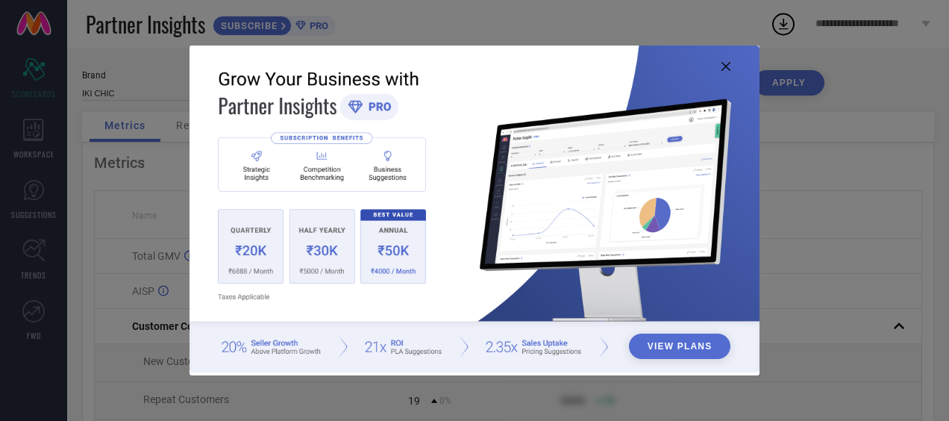
click at [728, 64] on icon at bounding box center [726, 66] width 9 height 9
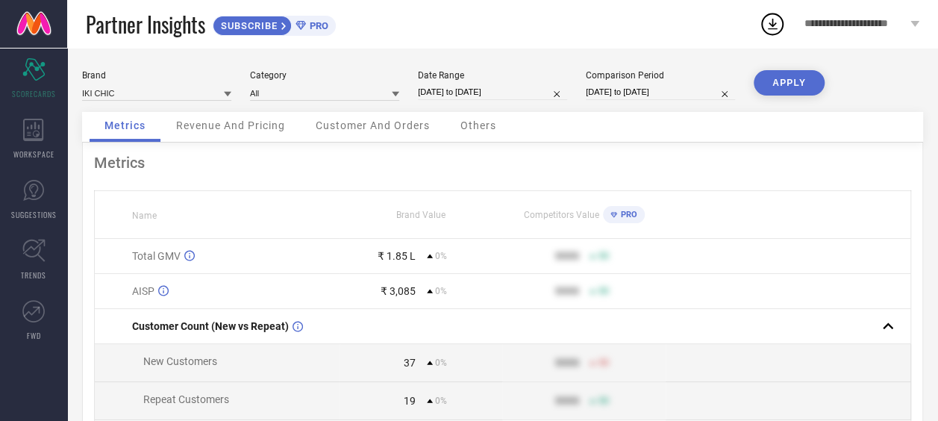
click at [398, 124] on span "Customer And Orders" at bounding box center [373, 125] width 114 height 12
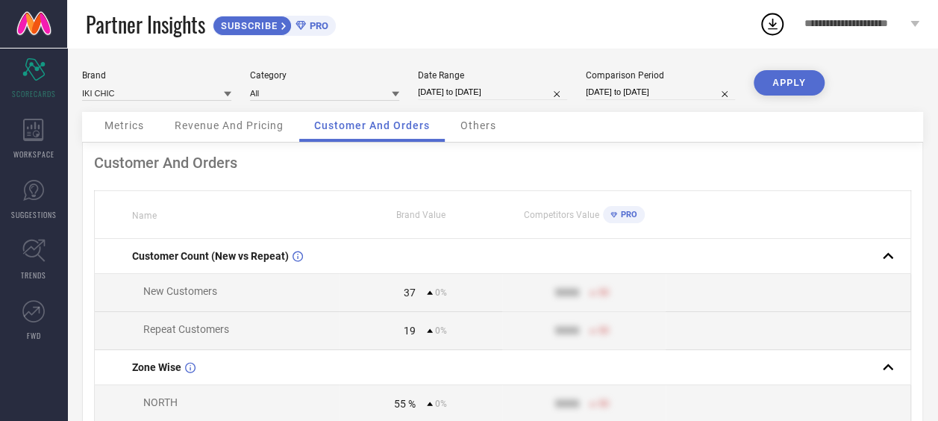
click at [472, 135] on div "Others" at bounding box center [478, 127] width 66 height 30
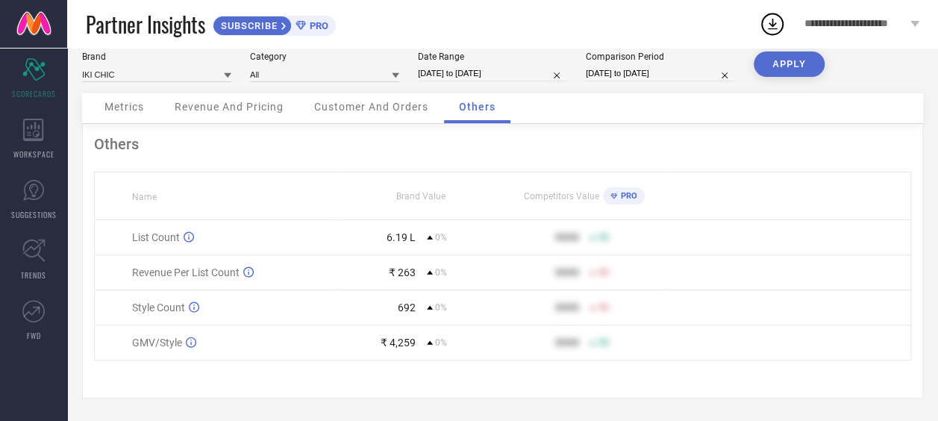
scroll to position [21, 0]
click at [29, 271] on span "TRENDS" at bounding box center [33, 274] width 25 height 11
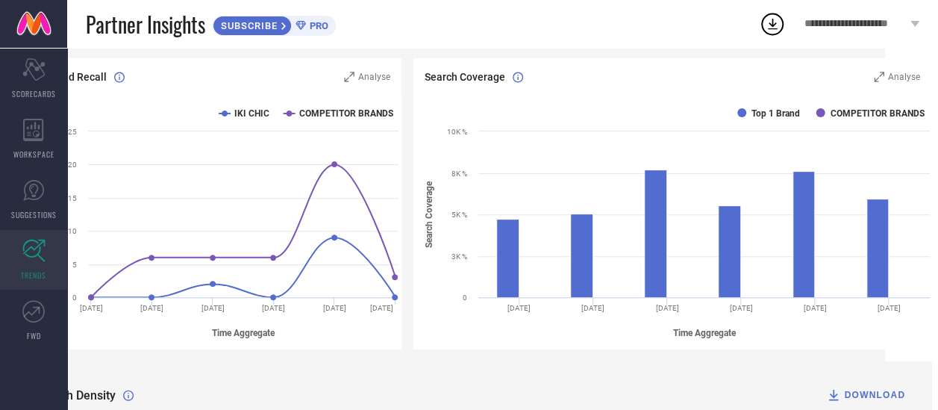
scroll to position [154, 78]
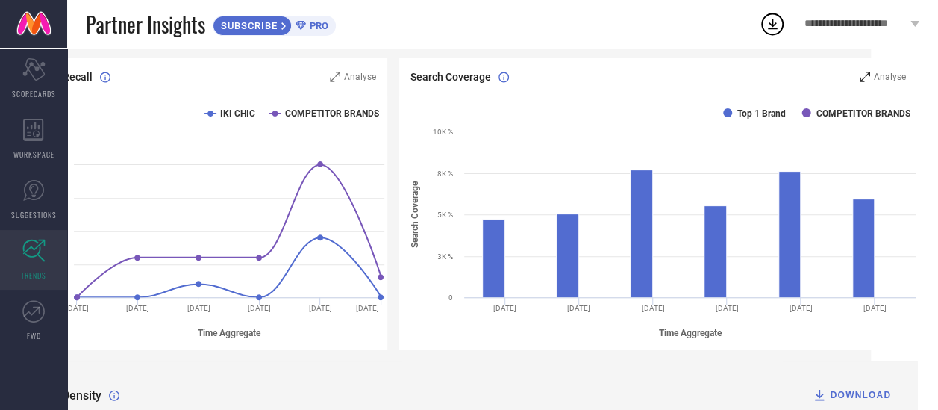
click at [867, 78] on icon at bounding box center [865, 77] width 10 height 10
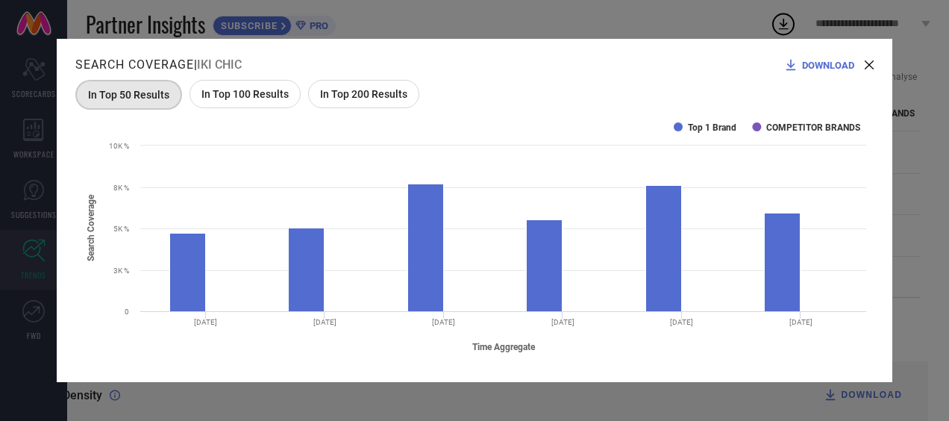
click at [245, 89] on span "In Top 100 Results" at bounding box center [244, 94] width 87 height 12
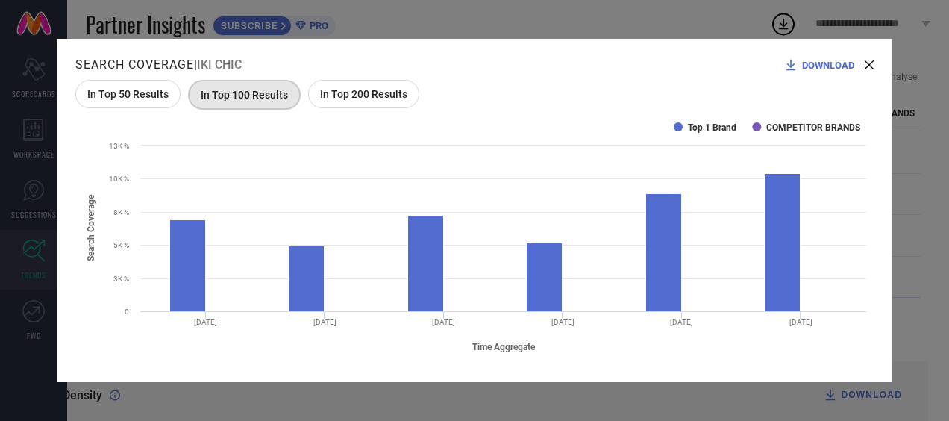
click at [872, 62] on icon at bounding box center [869, 64] width 9 height 9
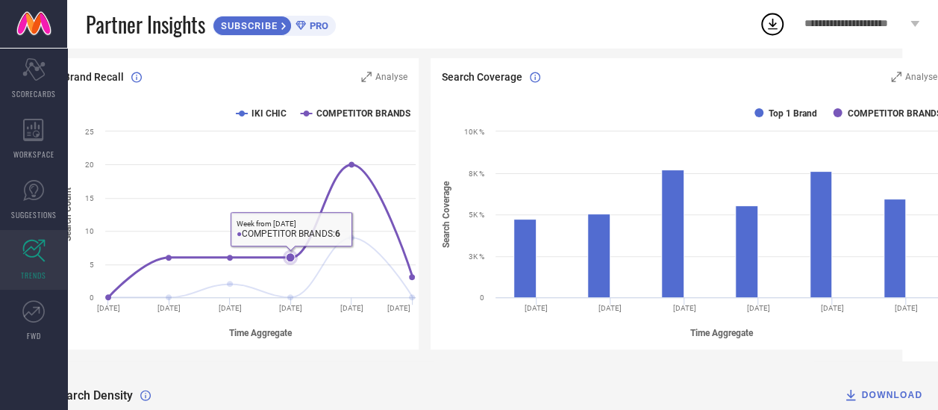
scroll to position [154, 0]
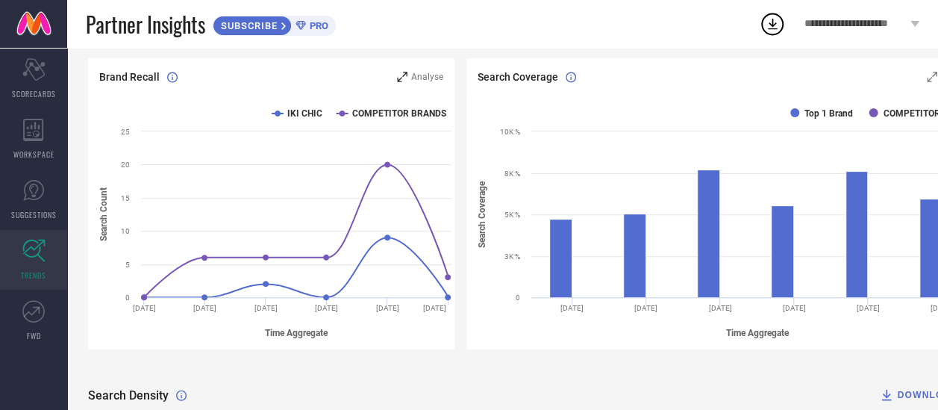
click at [403, 84] on div "Analyse" at bounding box center [420, 76] width 46 height 15
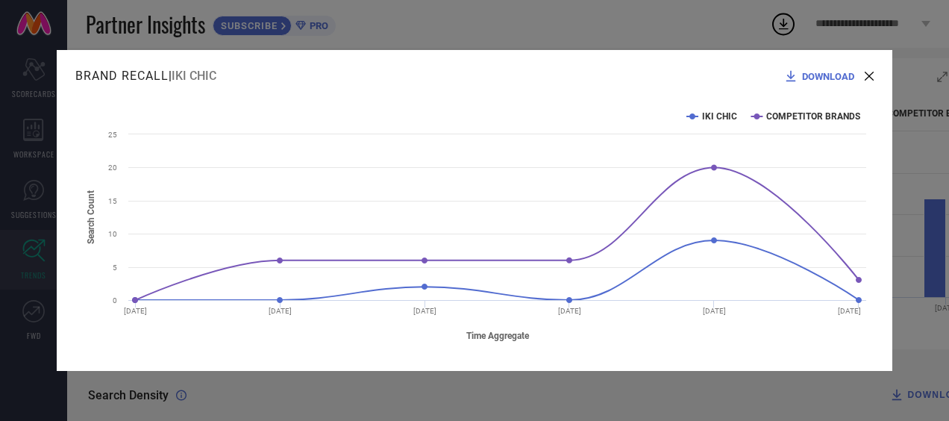
click at [832, 73] on span "DOWNLOAD" at bounding box center [828, 76] width 52 height 11
click at [878, 119] on div "Brand Recall | IKI CHIC DOWNLOAD Created with Highcharts 9.3.3 Time Aggregate S…" at bounding box center [475, 210] width 836 height 321
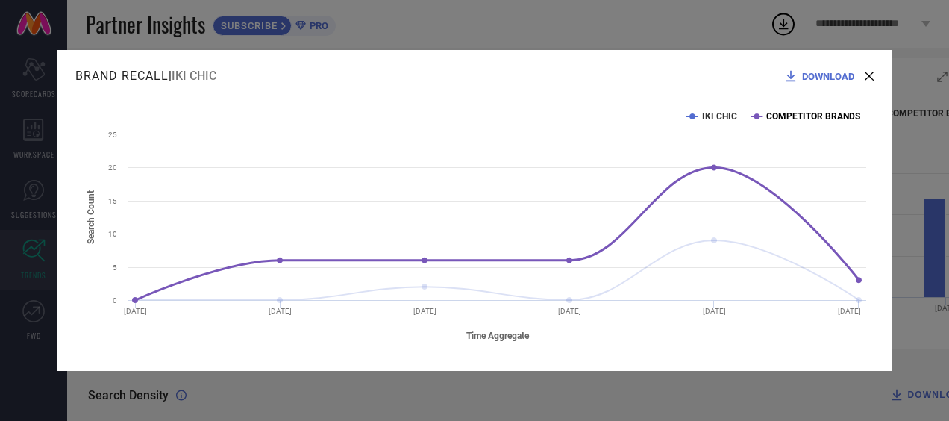
click at [818, 113] on text "COMPETITOR BRANDS" at bounding box center [813, 116] width 94 height 10
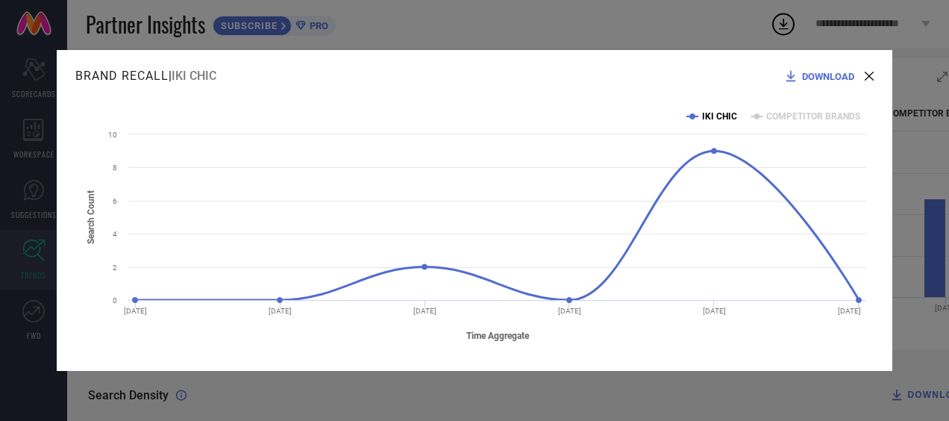
click at [725, 112] on text "IKI CHIC" at bounding box center [719, 116] width 35 height 10
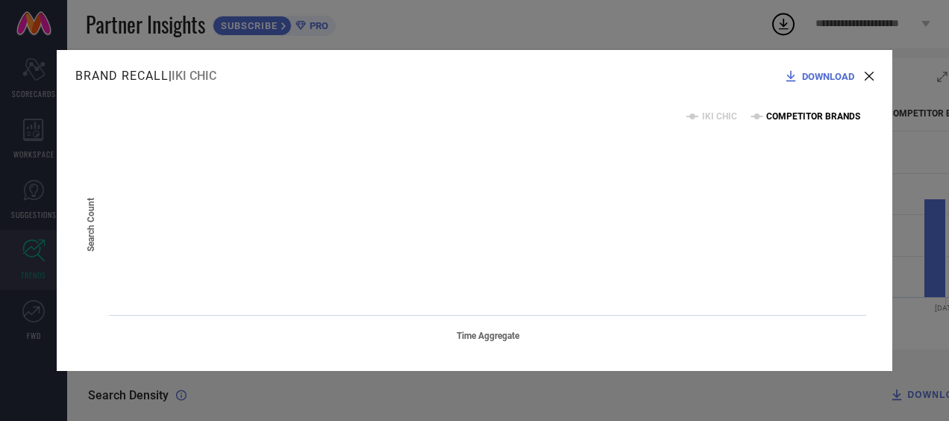
click at [775, 113] on text "COMPETITOR BRANDS" at bounding box center [813, 116] width 94 height 10
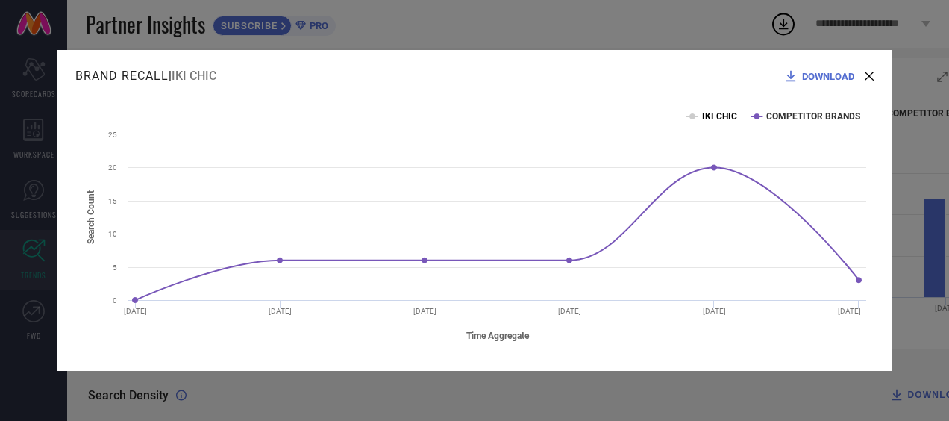
click at [723, 118] on text "IKI CHIC" at bounding box center [719, 116] width 35 height 10
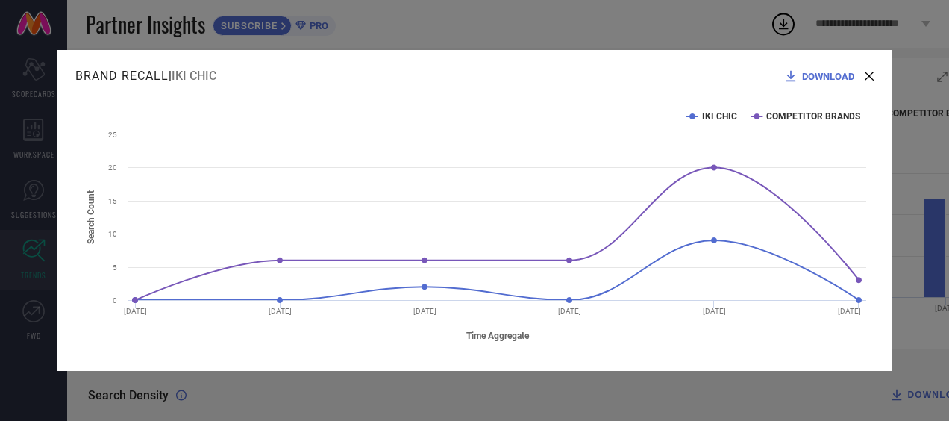
click at [638, 96] on div "Brand Recall | IKI CHIC DOWNLOAD Created with Highcharts 9.3.3 Time Aggregate S…" at bounding box center [475, 210] width 836 height 321
click at [869, 76] on icon at bounding box center [869, 76] width 9 height 9
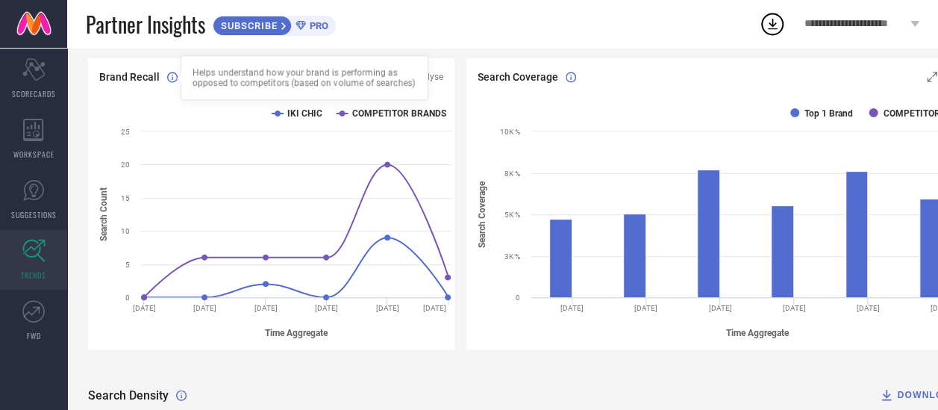
click at [169, 80] on icon at bounding box center [172, 77] width 10 height 11
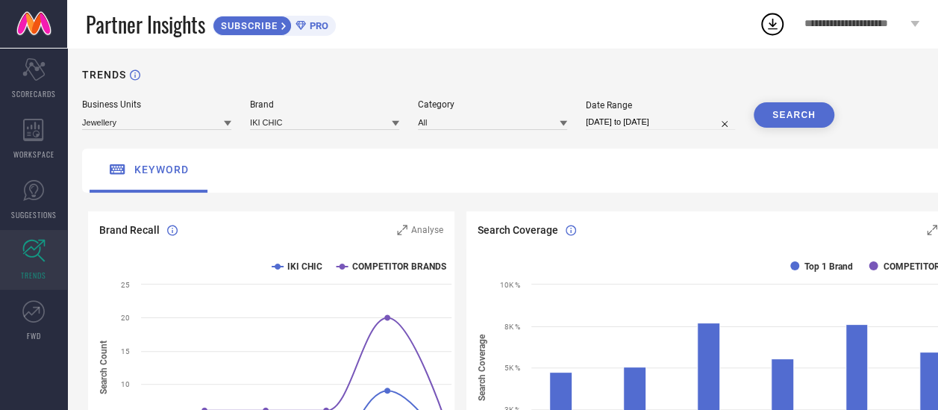
scroll to position [0, 0]
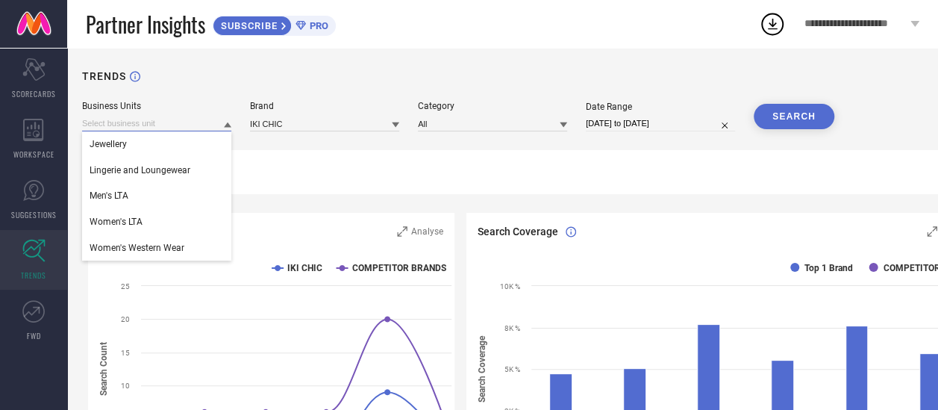
click at [103, 123] on input at bounding box center [156, 124] width 149 height 16
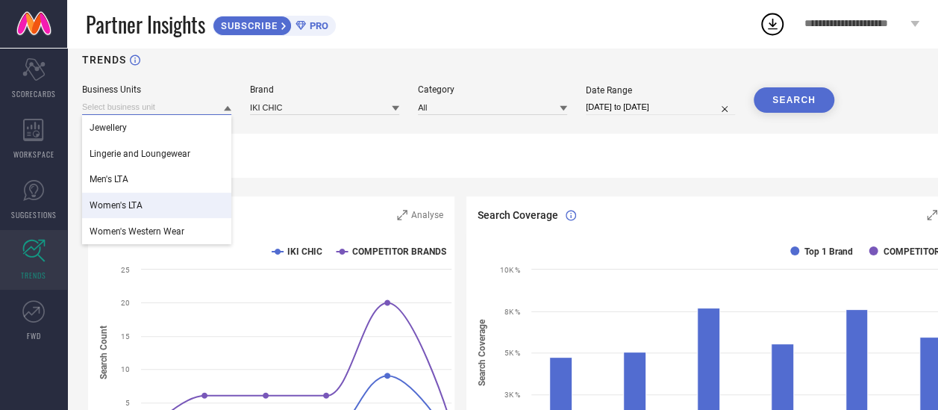
scroll to position [12, 0]
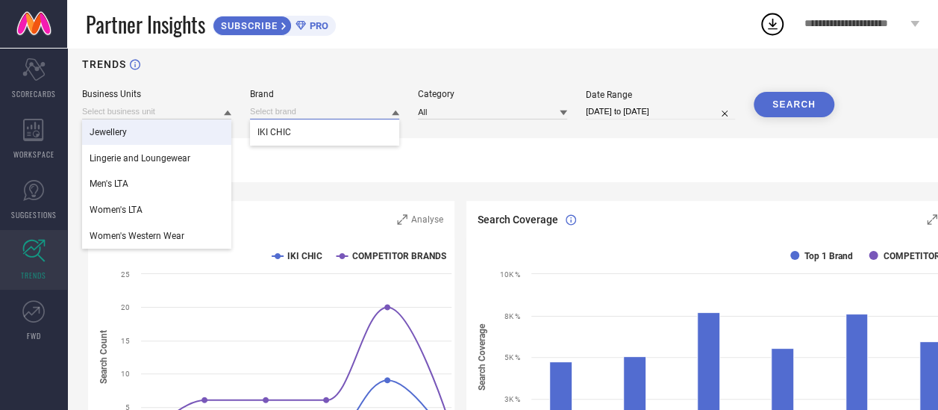
click at [275, 114] on input at bounding box center [324, 112] width 149 height 16
click at [179, 116] on input at bounding box center [156, 112] width 149 height 16
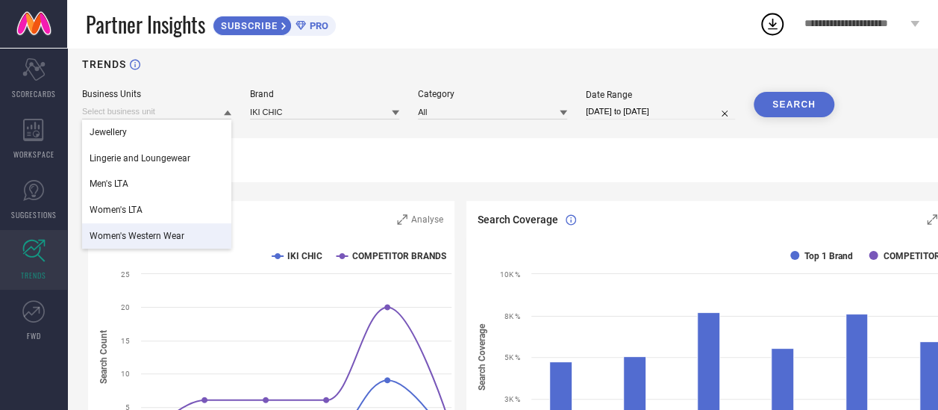
click at [145, 233] on span "Women's Western Wear" at bounding box center [137, 236] width 95 height 10
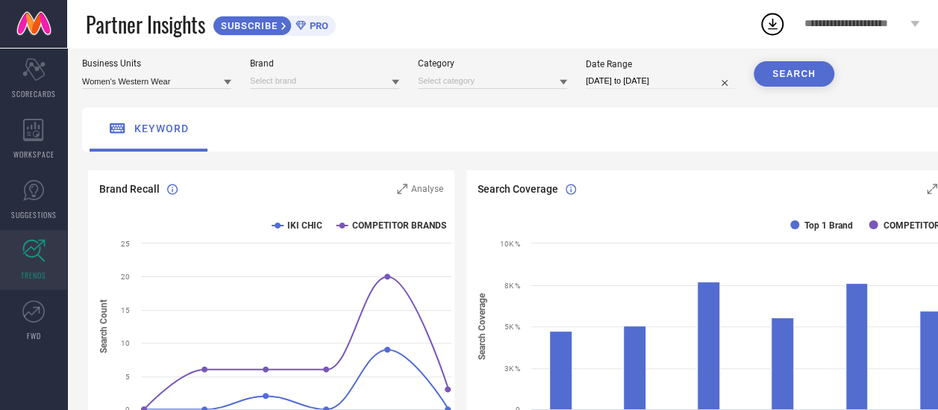
scroll to position [0, 0]
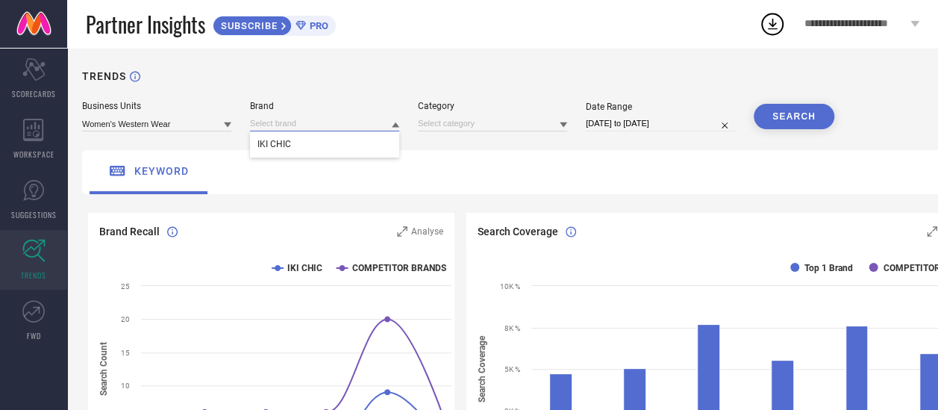
click at [294, 131] on input at bounding box center [324, 124] width 149 height 16
click at [294, 145] on div "IKI CHIC" at bounding box center [324, 143] width 149 height 25
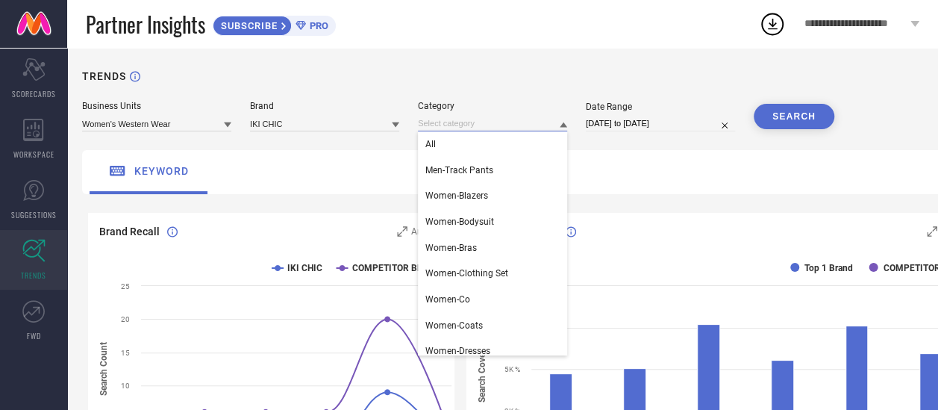
click at [432, 127] on input at bounding box center [492, 124] width 149 height 16
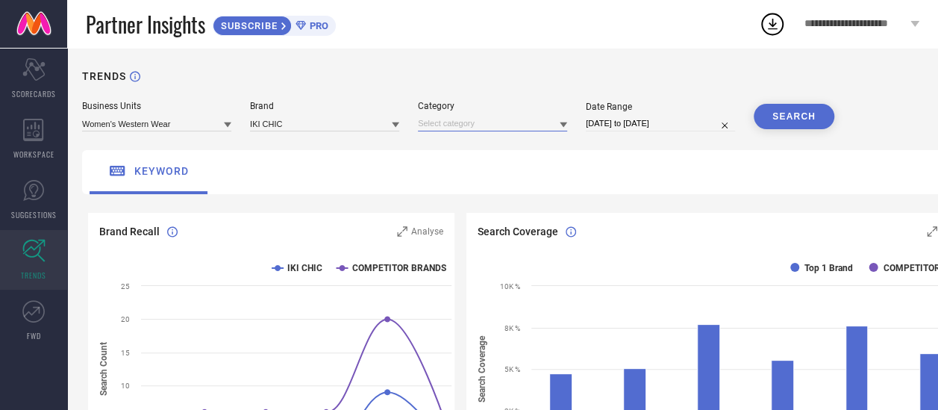
click at [432, 127] on input at bounding box center [492, 124] width 149 height 16
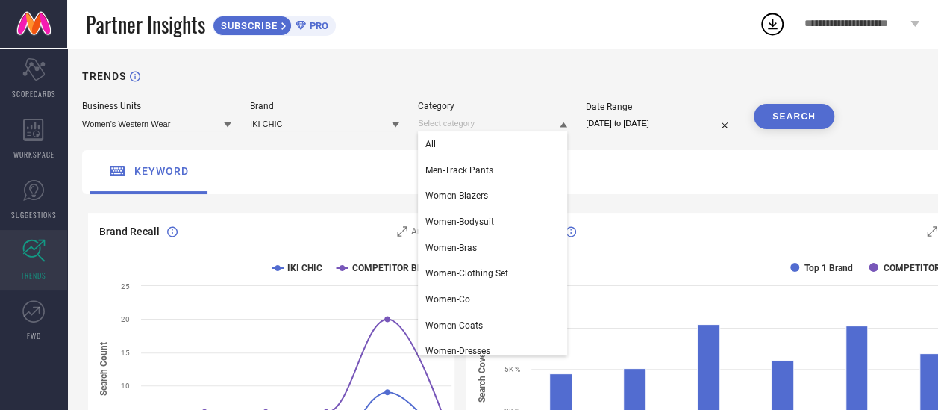
click at [432, 127] on input at bounding box center [492, 124] width 149 height 16
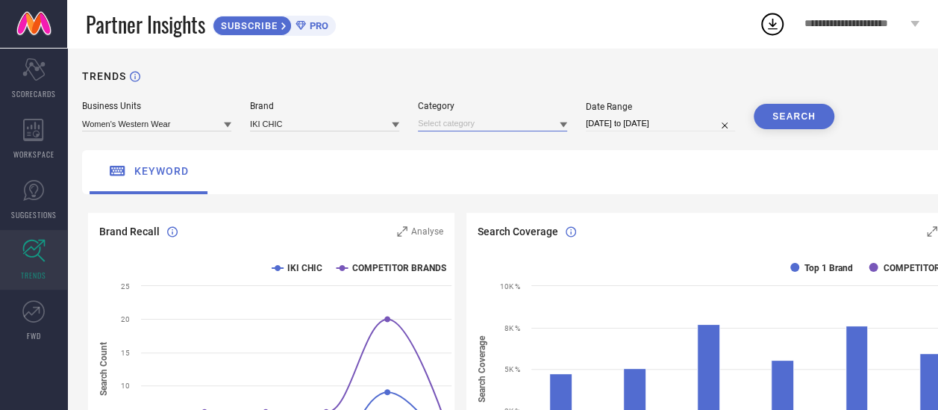
click at [432, 127] on input at bounding box center [492, 124] width 149 height 16
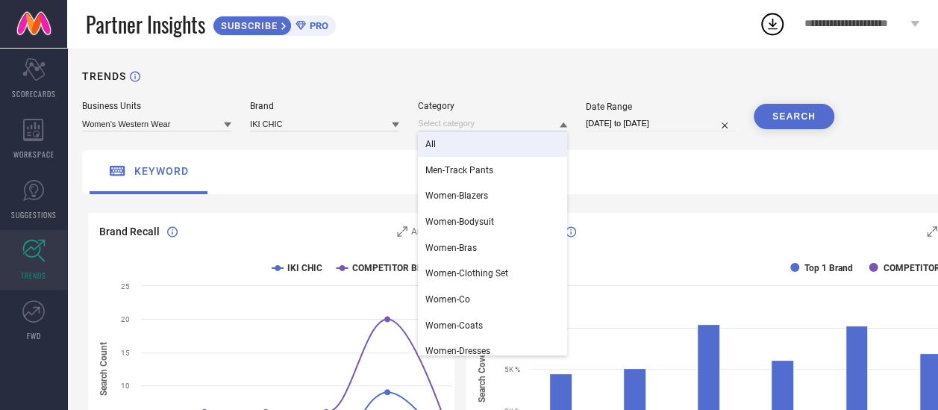
click at [437, 146] on div "All" at bounding box center [492, 143] width 149 height 25
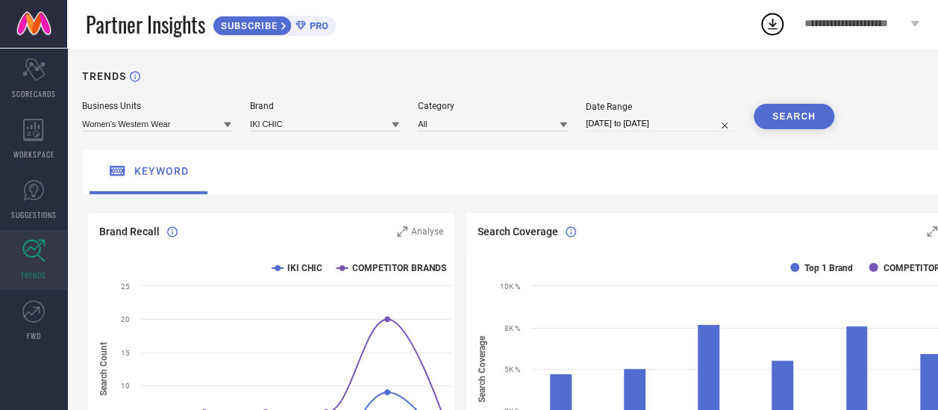
click at [789, 110] on button "SEARCH" at bounding box center [794, 116] width 81 height 25
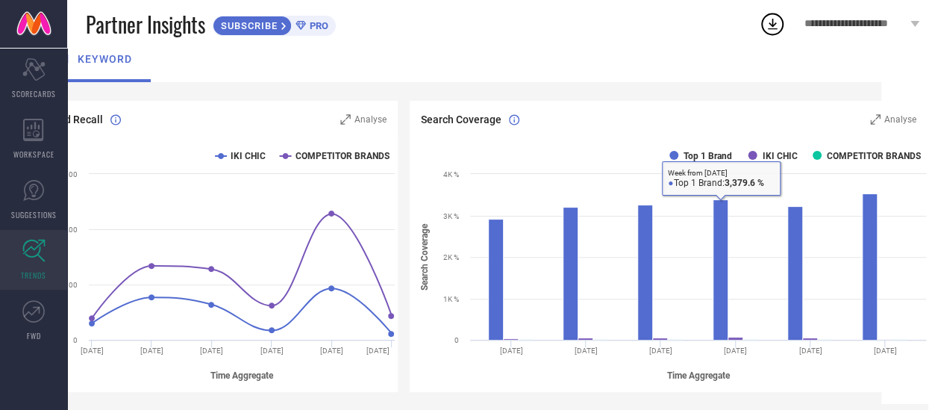
scroll to position [111, 57]
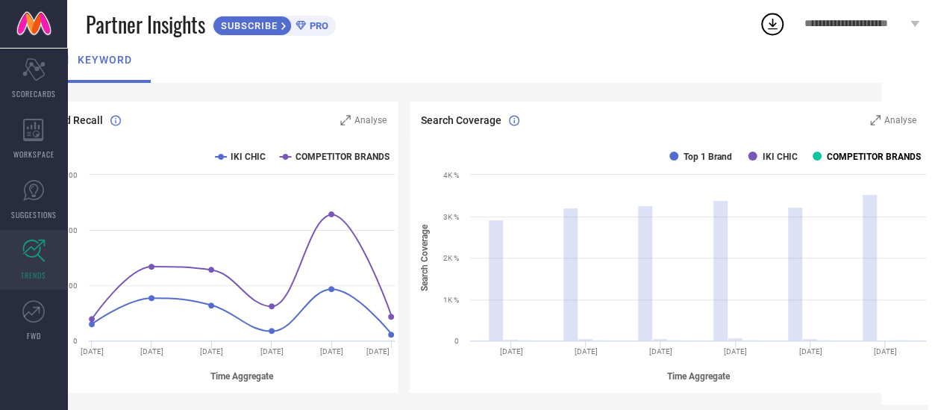
click at [821, 154] on rect at bounding box center [817, 155] width 9 height 9
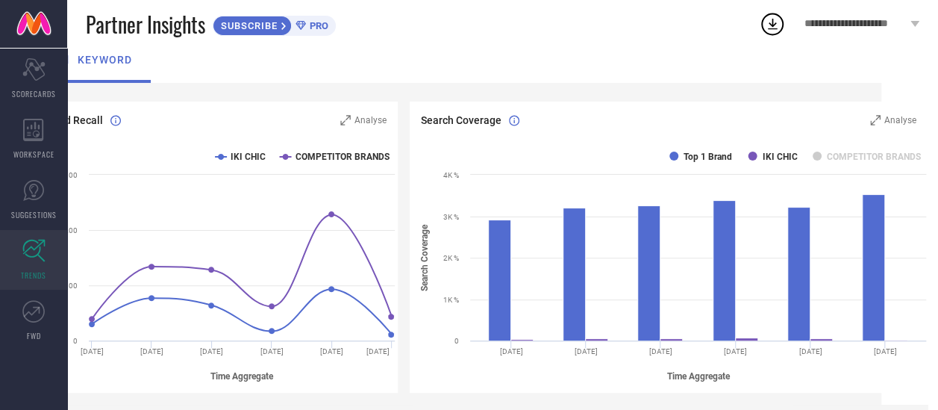
click at [821, 154] on rect at bounding box center [817, 155] width 9 height 9
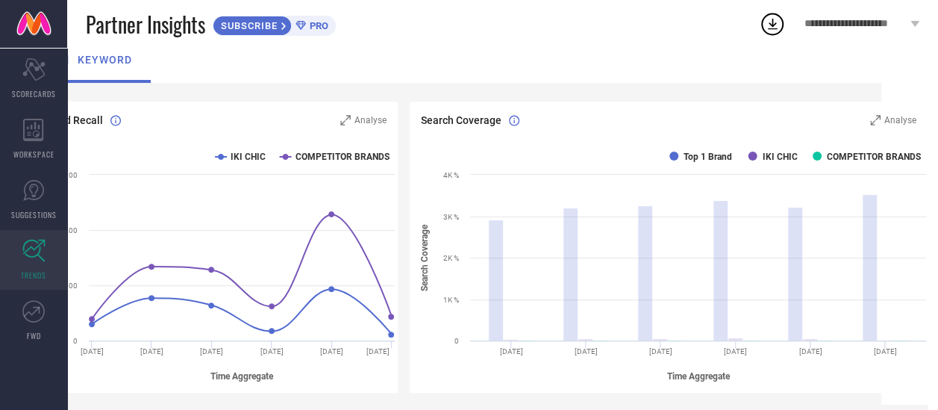
click at [821, 154] on rect at bounding box center [817, 155] width 9 height 9
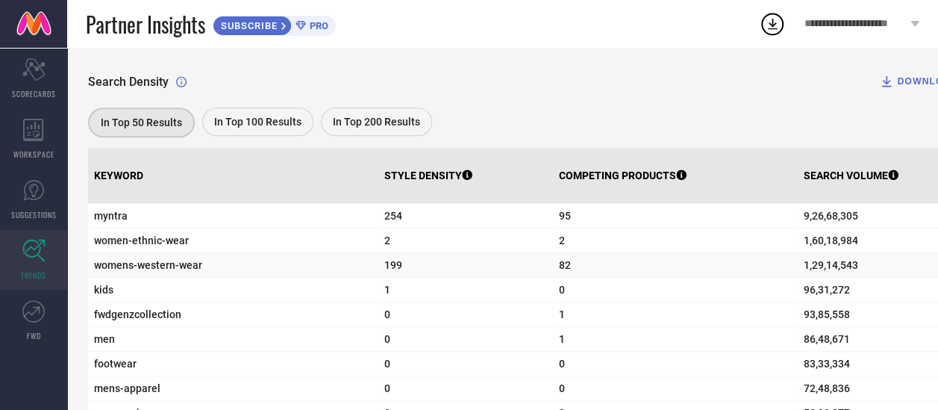
scroll to position [472, 0]
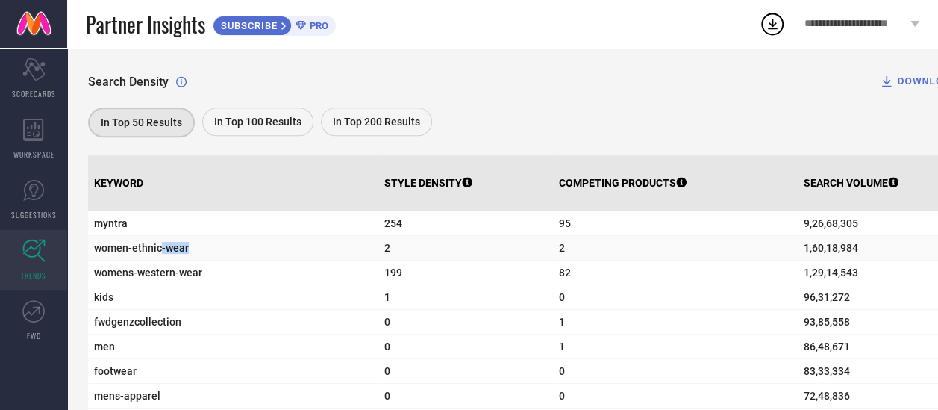
drag, startPoint x: 188, startPoint y: 253, endPoint x: 157, endPoint y: 258, distance: 31.8
click at [157, 258] on td "women-ethnic-wear" at bounding box center [233, 248] width 290 height 25
drag, startPoint x: 157, startPoint y: 258, endPoint x: 208, endPoint y: 281, distance: 56.1
click at [208, 278] on span "womens-western-wear" at bounding box center [233, 272] width 278 height 12
drag, startPoint x: 208, startPoint y: 281, endPoint x: 92, endPoint y: 283, distance: 116.4
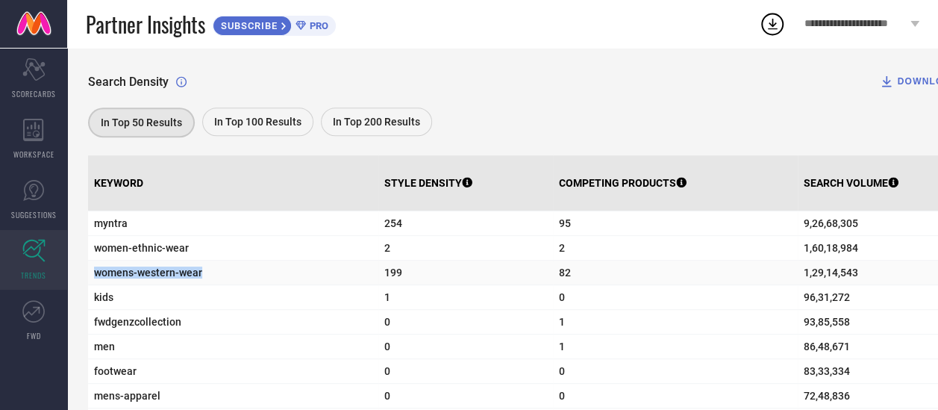
click at [92, 283] on td "womens-western-wear" at bounding box center [233, 272] width 290 height 25
copy span "womens-western-wear"
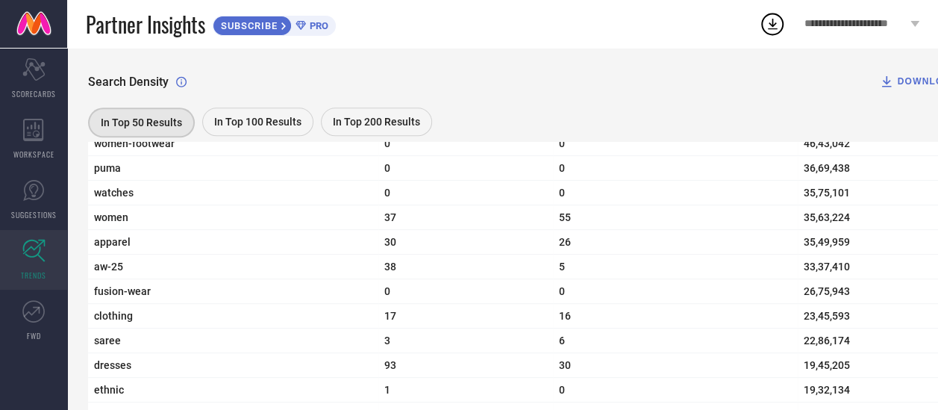
scroll to position [801, 0]
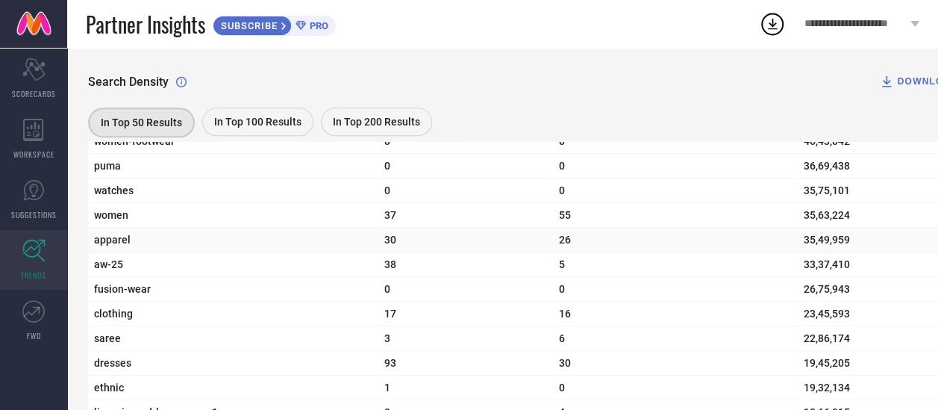
click at [127, 243] on span "apparel" at bounding box center [233, 240] width 278 height 12
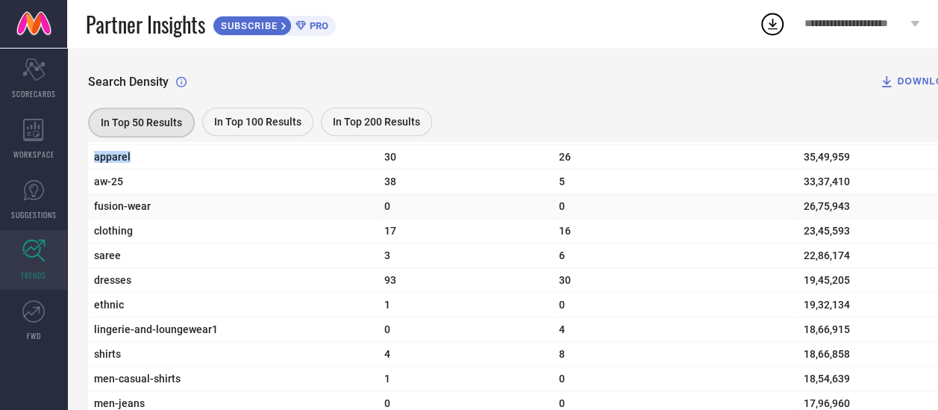
scroll to position [913, 0]
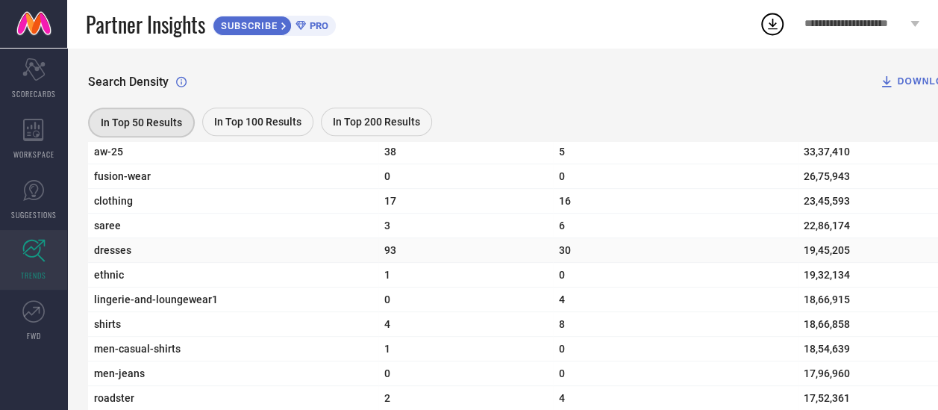
click at [127, 256] on span "dresses" at bounding box center [233, 250] width 278 height 12
copy span "dresses"
click at [516, 34] on div "Partner Insights SUBSCRIBE PRO" at bounding box center [422, 24] width 673 height 48
